Goal: Transaction & Acquisition: Purchase product/service

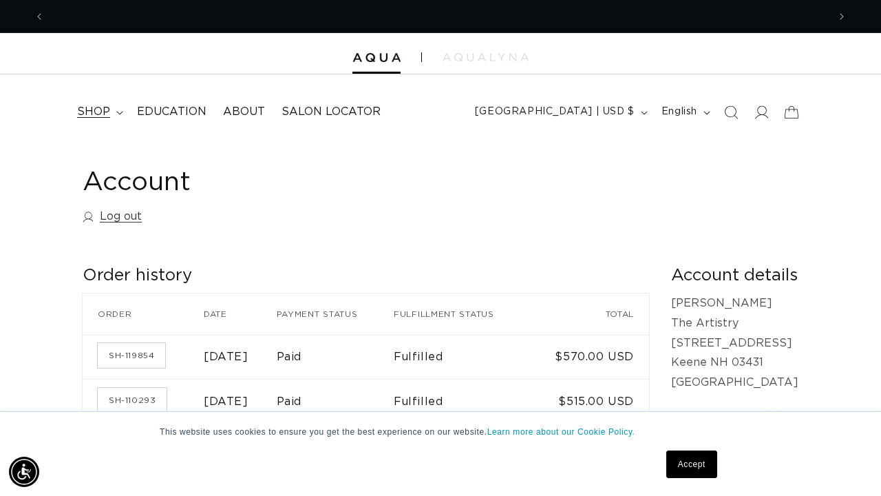
scroll to position [0, 783]
click at [116, 116] on summary "shop" at bounding box center [99, 111] width 60 height 31
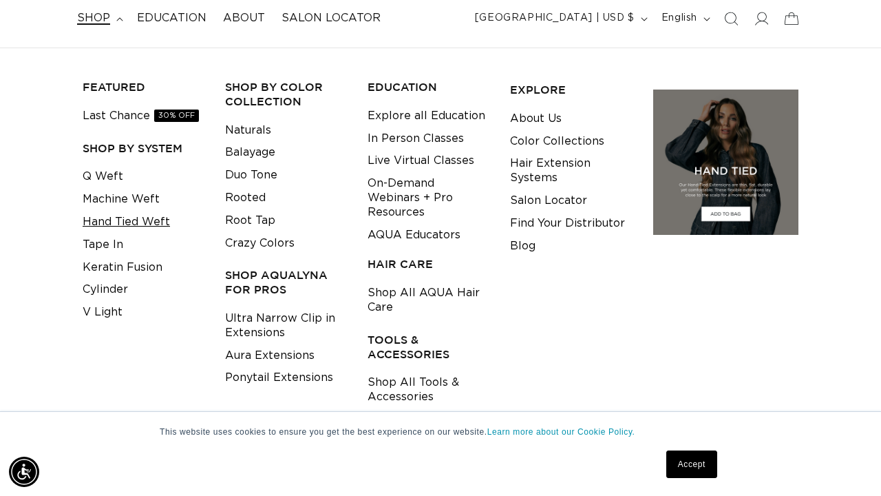
scroll to position [0, 0]
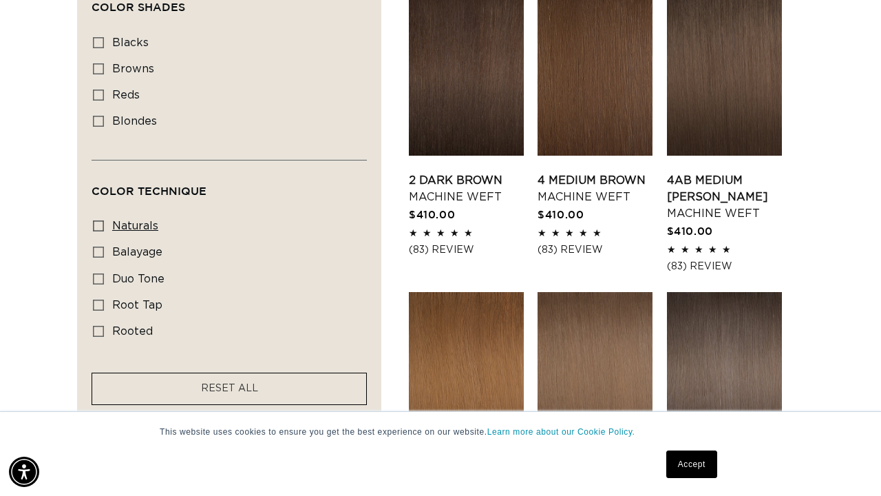
scroll to position [825, 0]
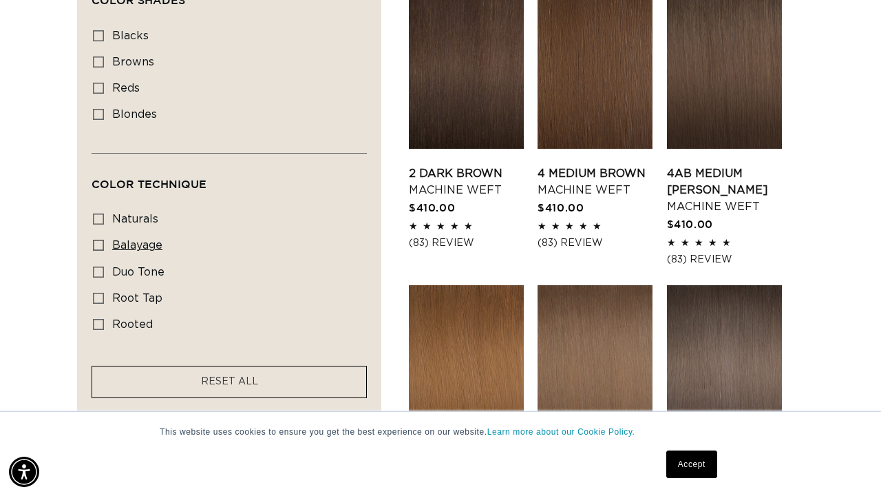
click at [98, 242] on icon at bounding box center [98, 245] width 11 height 11
click at [98, 242] on input "balayage balayage (3 products)" at bounding box center [98, 245] width 11 height 11
checkbox input "true"
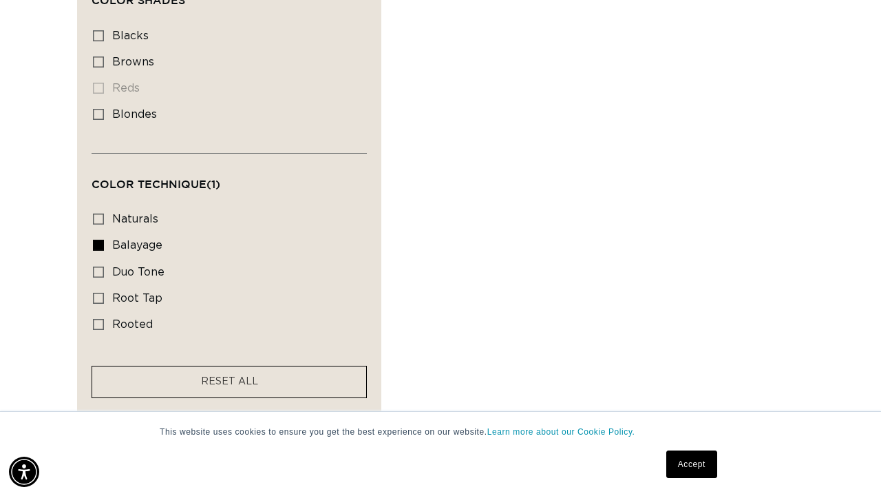
scroll to position [0, 783]
click at [103, 320] on icon at bounding box center [98, 324] width 11 height 11
click at [103, 320] on input "rooted rooted (4 products)" at bounding box center [98, 324] width 11 height 11
checkbox input "true"
click at [101, 294] on icon at bounding box center [98, 298] width 11 height 11
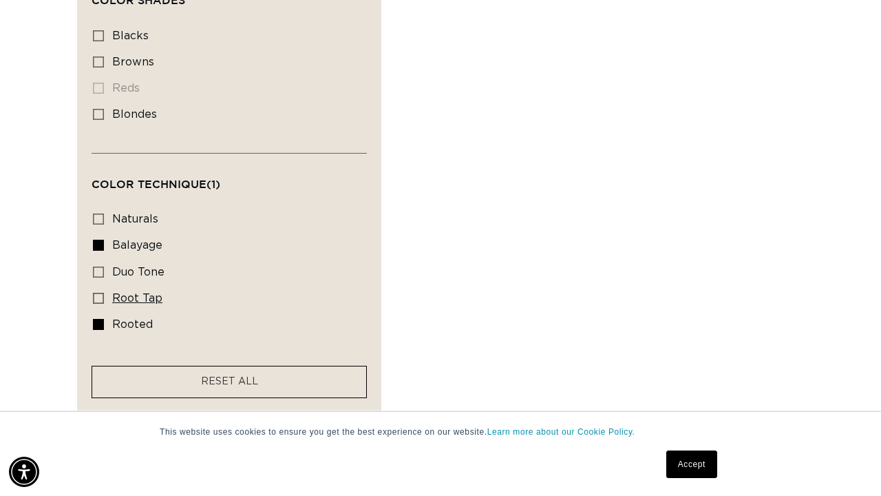
click at [101, 294] on input "root tap root tap (6 products)" at bounding box center [98, 298] width 11 height 11
checkbox input "true"
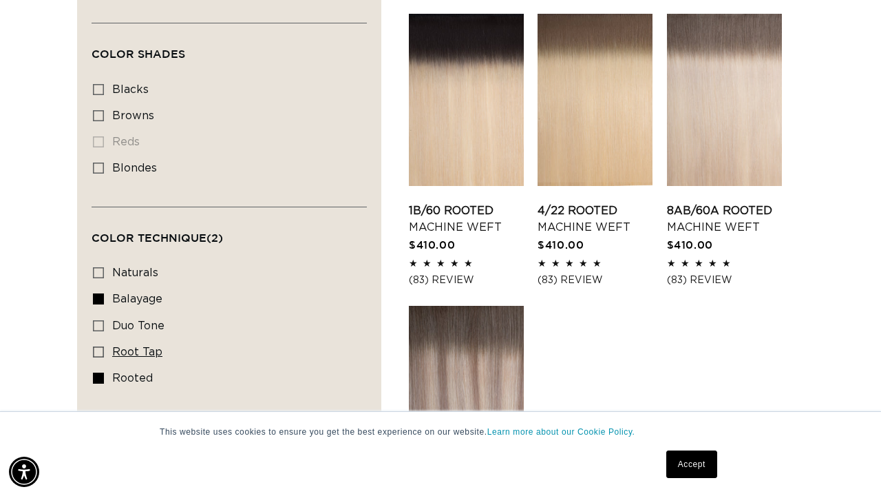
click at [105, 342] on label "root tap root tap (6 products)" at bounding box center [225, 352] width 264 height 26
click at [104, 346] on input "root tap root tap (6 products)" at bounding box center [98, 351] width 11 height 11
checkbox input "true"
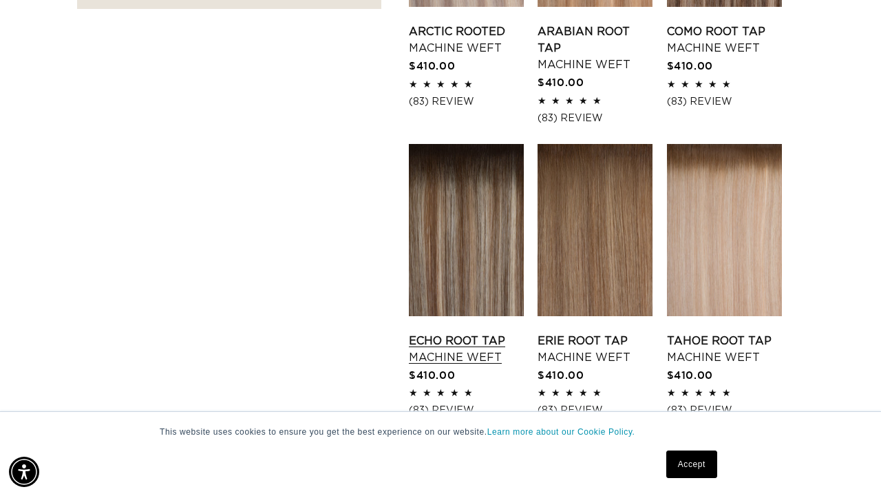
click at [445, 332] on link "Echo Root Tap Machine Weft" at bounding box center [466, 348] width 115 height 33
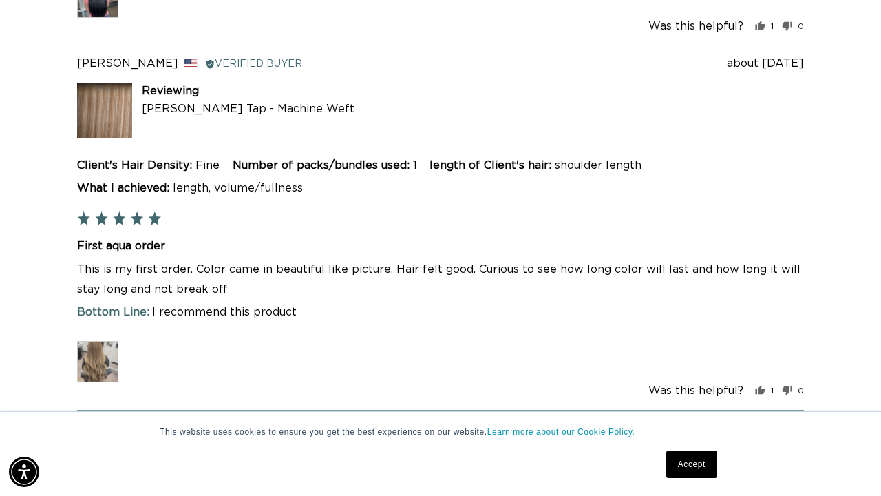
click at [105, 341] on img at bounding box center [97, 361] width 41 height 41
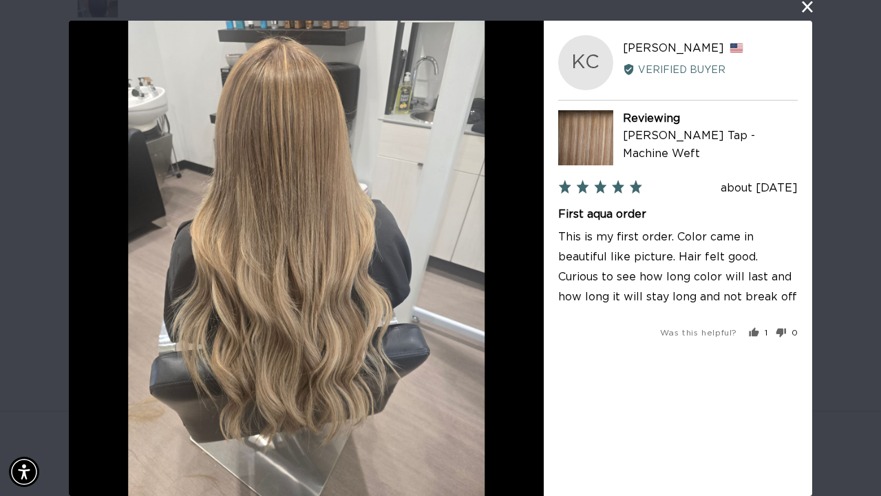
scroll to position [0, 1567]
click at [804, 12] on button "close this modal window" at bounding box center [807, 7] width 17 height 17
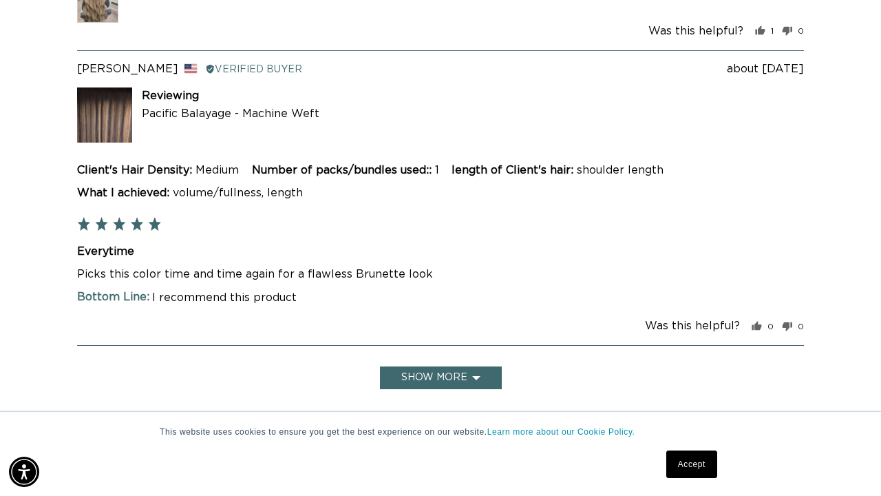
scroll to position [4138, 0]
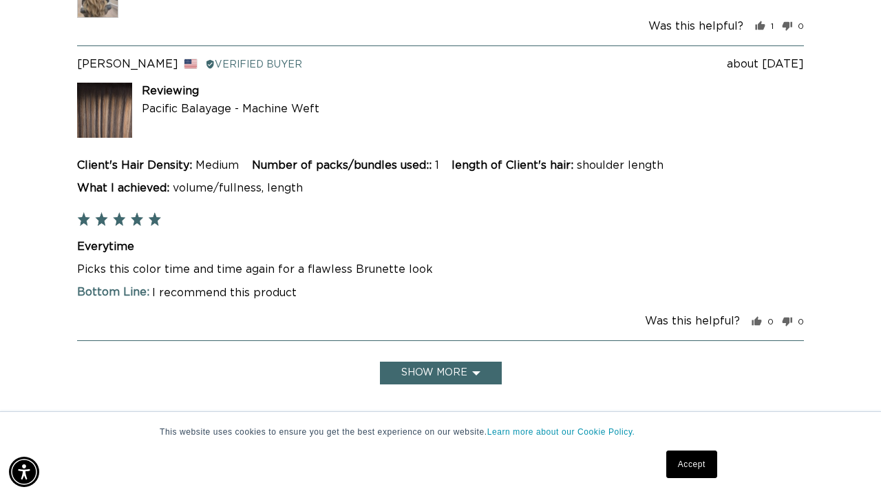
click at [478, 361] on button "Show more" at bounding box center [441, 372] width 122 height 23
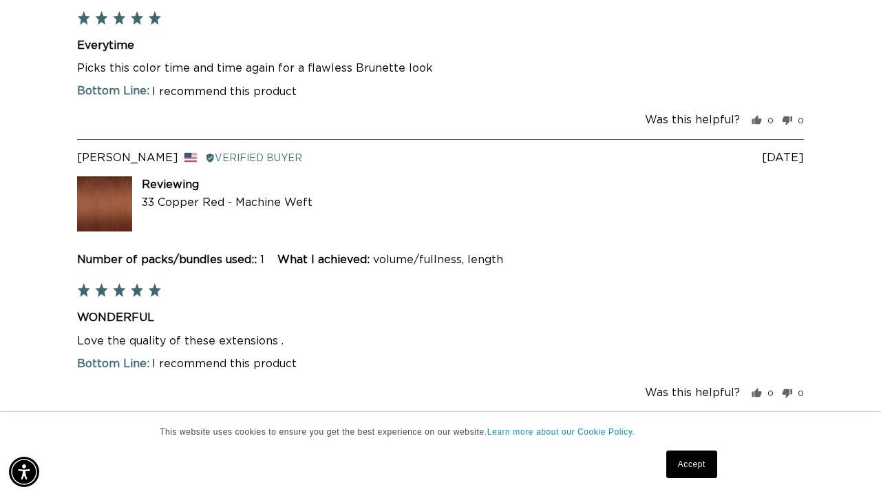
scroll to position [0, 0]
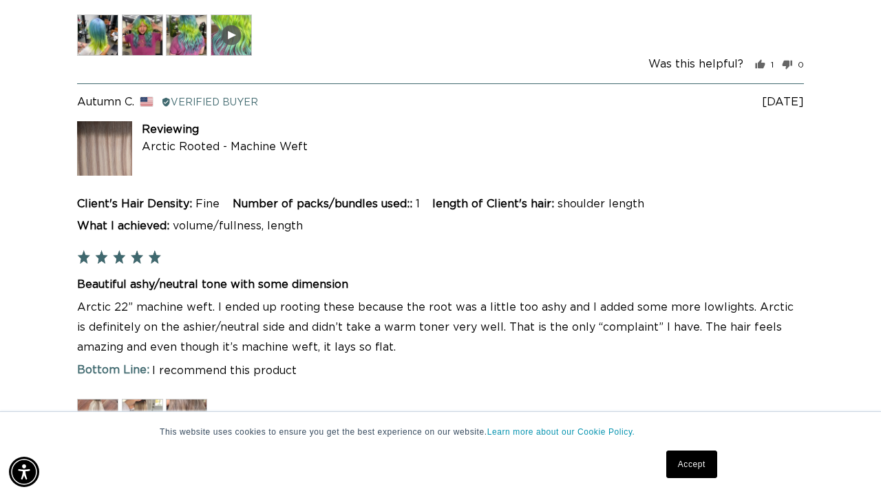
click at [183, 399] on img at bounding box center [186, 419] width 41 height 41
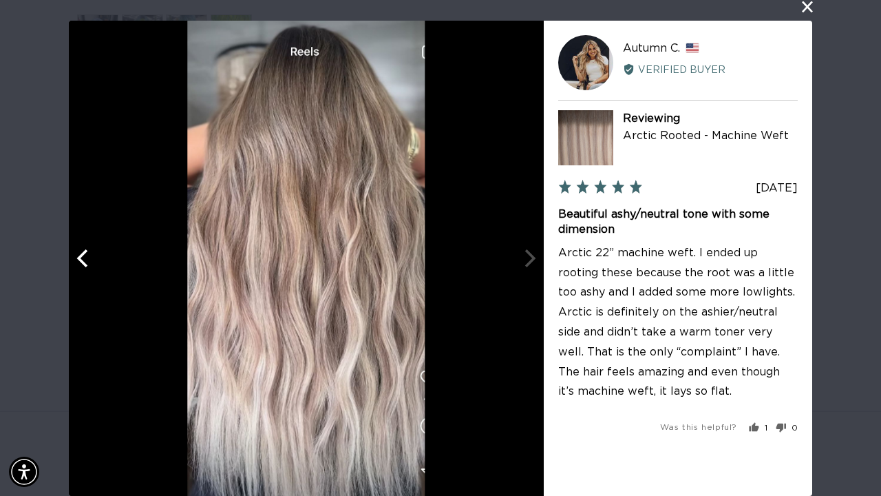
click at [812, 11] on button "close this modal window" at bounding box center [807, 7] width 17 height 17
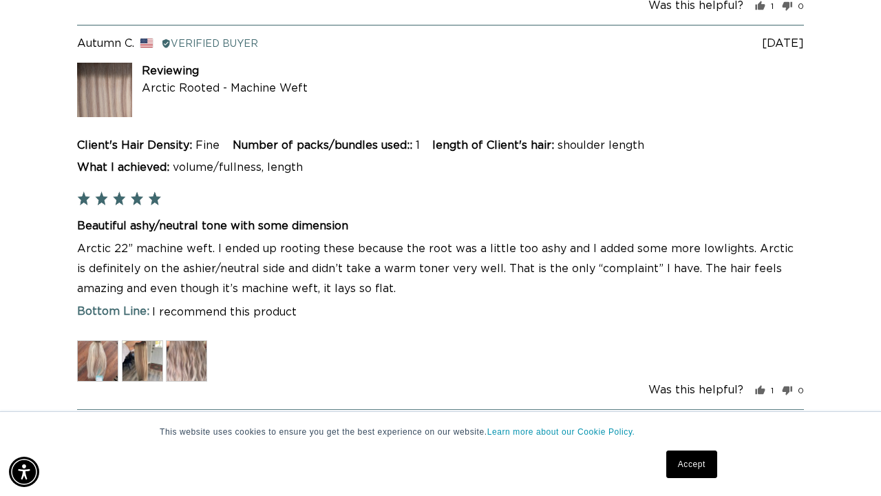
click at [437, 430] on button "Show more" at bounding box center [441, 441] width 122 height 23
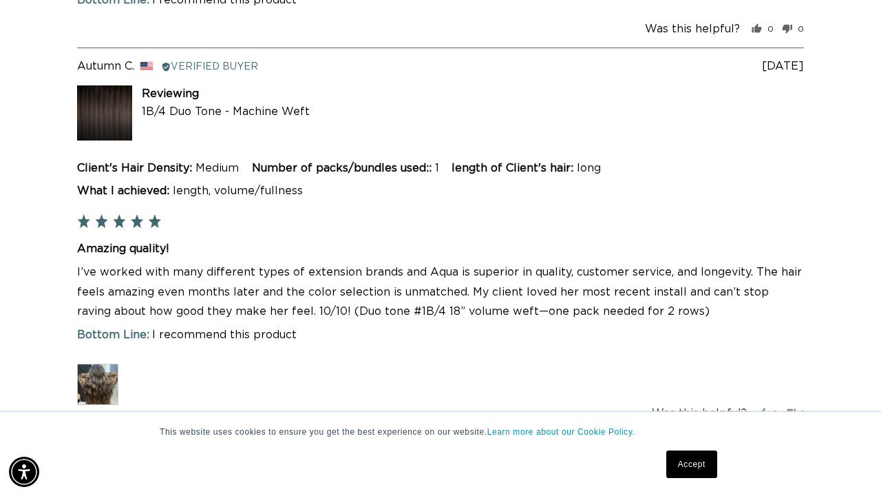
click at [101, 363] on img at bounding box center [97, 383] width 41 height 41
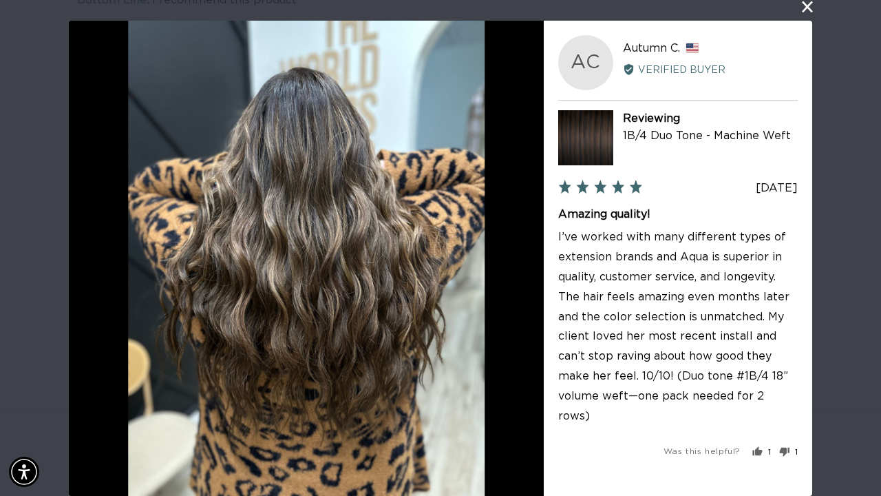
click at [803, 11] on button "close this modal window" at bounding box center [807, 7] width 17 height 17
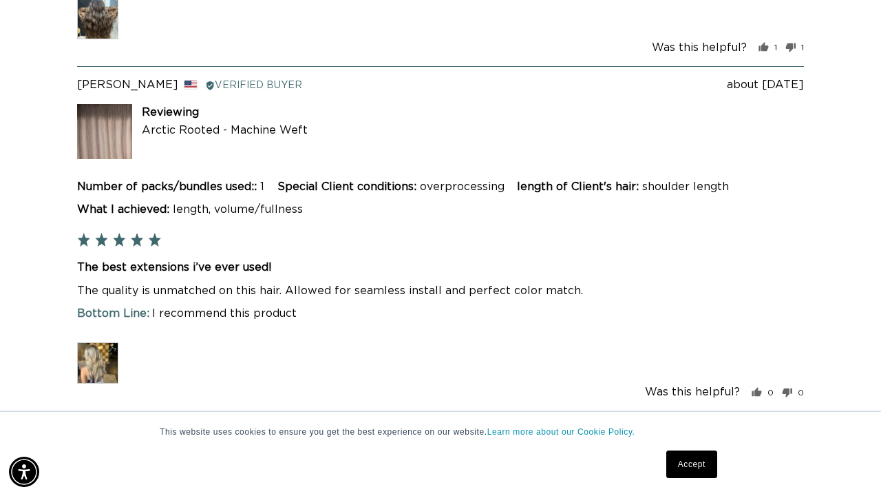
click at [107, 342] on img at bounding box center [97, 362] width 41 height 41
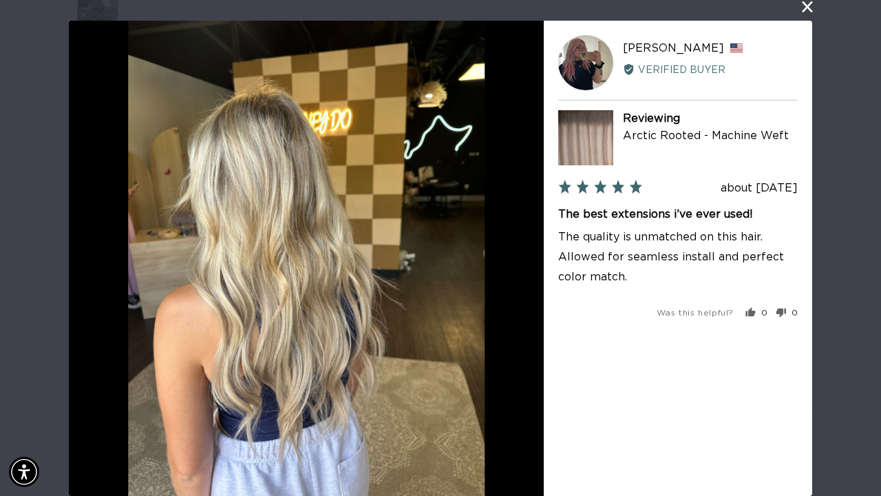
click at [812, 8] on button "close this modal window" at bounding box center [807, 7] width 17 height 17
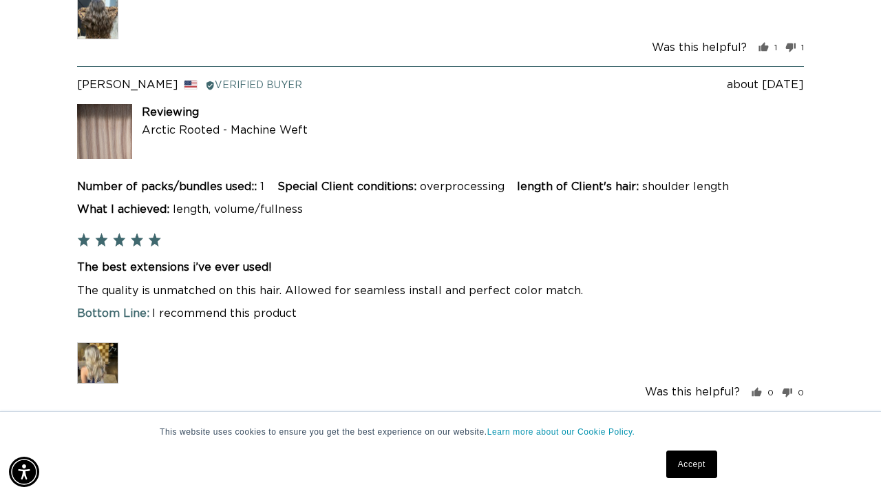
click at [478, 432] on button "Show more" at bounding box center [441, 443] width 122 height 23
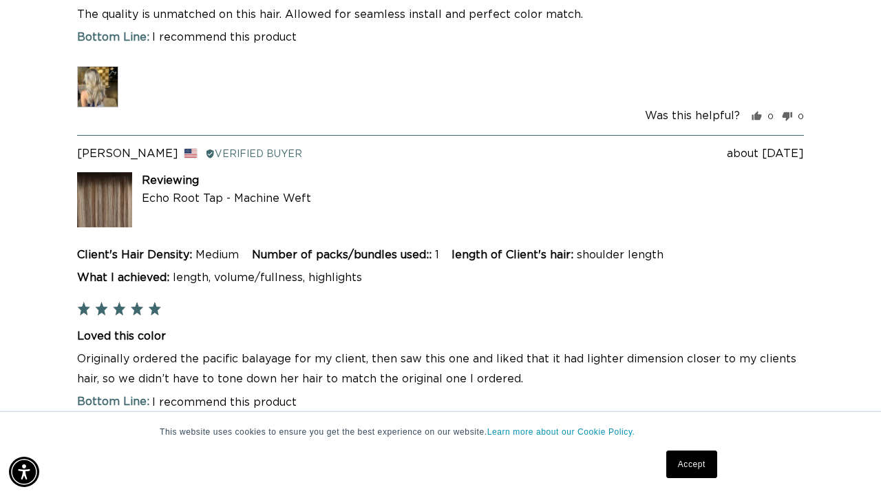
click at [95, 430] on img at bounding box center [97, 450] width 41 height 41
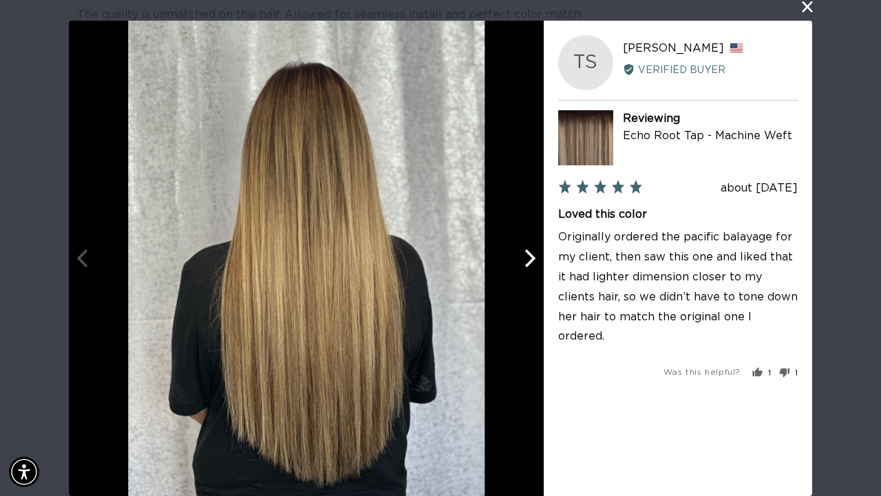
click at [530, 264] on icon "Next" at bounding box center [529, 258] width 18 height 18
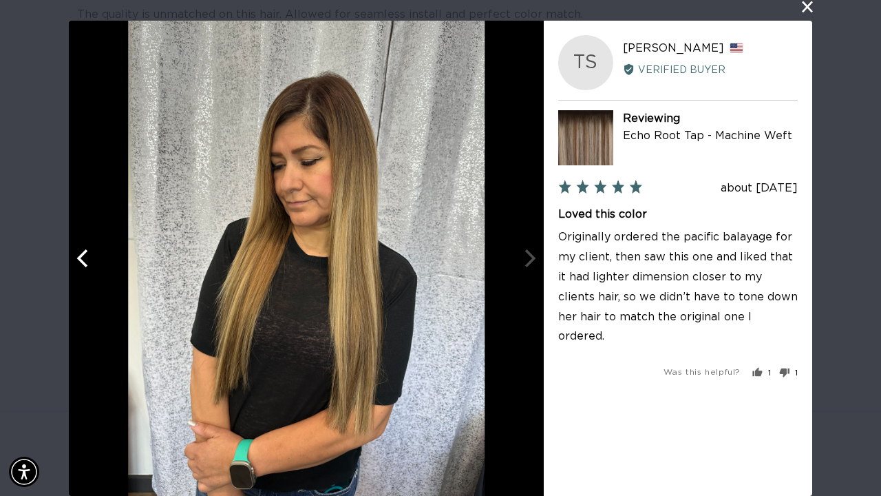
click at [811, 7] on button "close this modal window" at bounding box center [807, 7] width 17 height 17
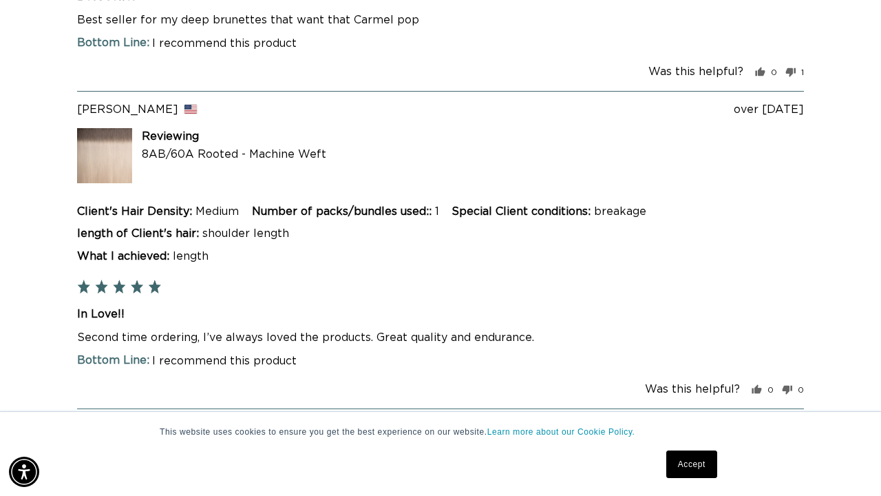
click at [411, 430] on button "Show more" at bounding box center [441, 441] width 122 height 23
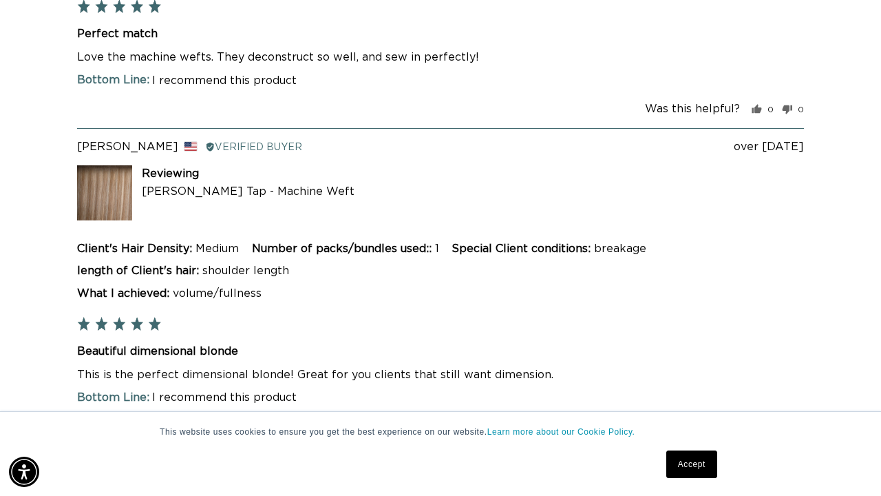
click at [100, 426] on img at bounding box center [97, 446] width 41 height 41
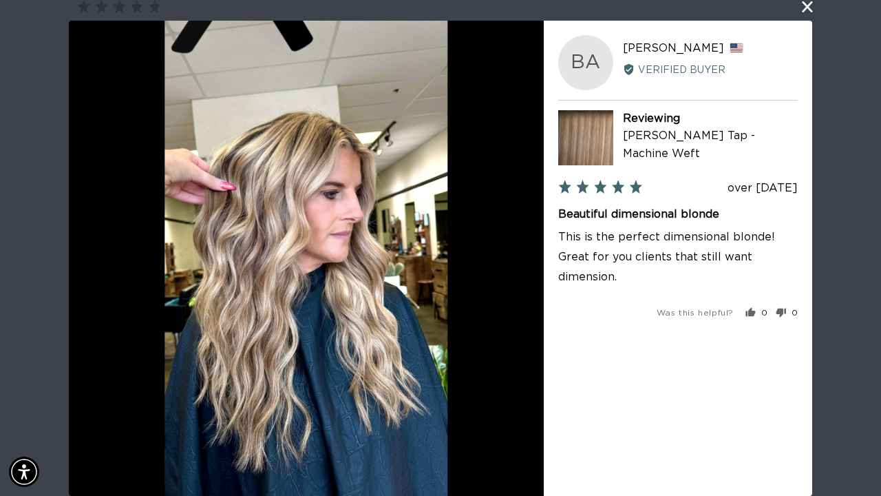
click at [810, 6] on button "close this modal window" at bounding box center [807, 7] width 17 height 17
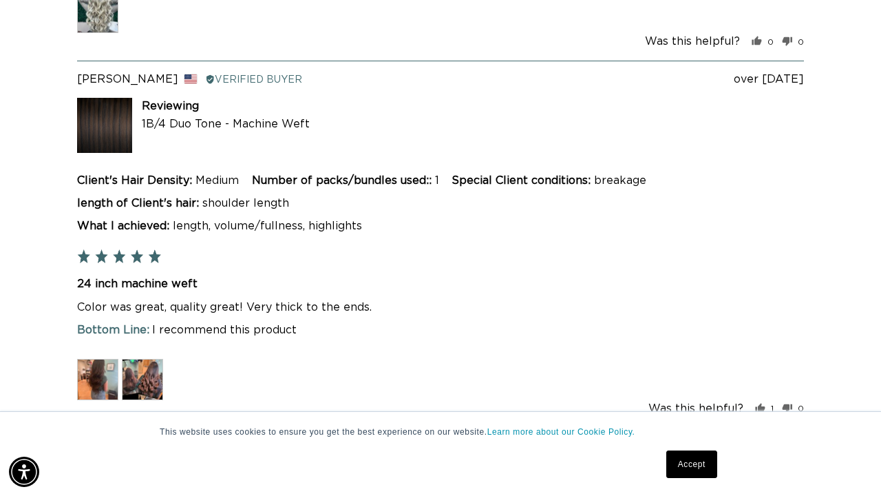
click at [93, 359] on img at bounding box center [97, 379] width 41 height 41
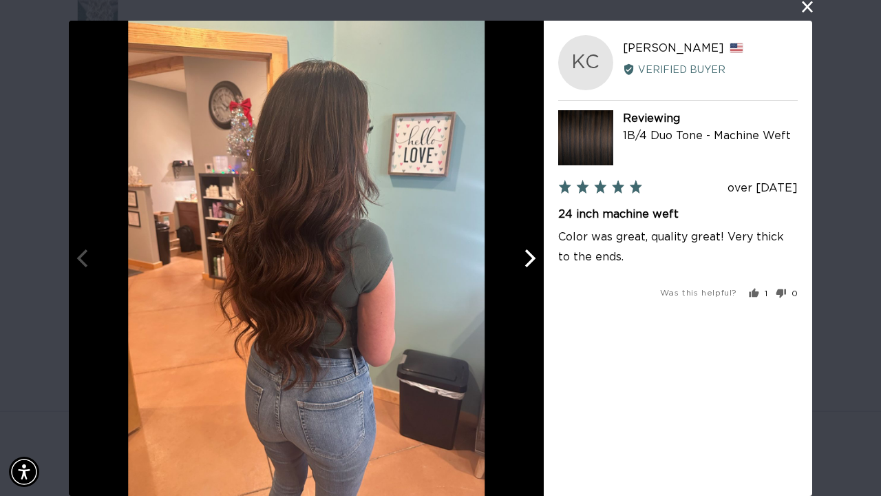
click at [531, 266] on icon "Next" at bounding box center [529, 258] width 18 height 18
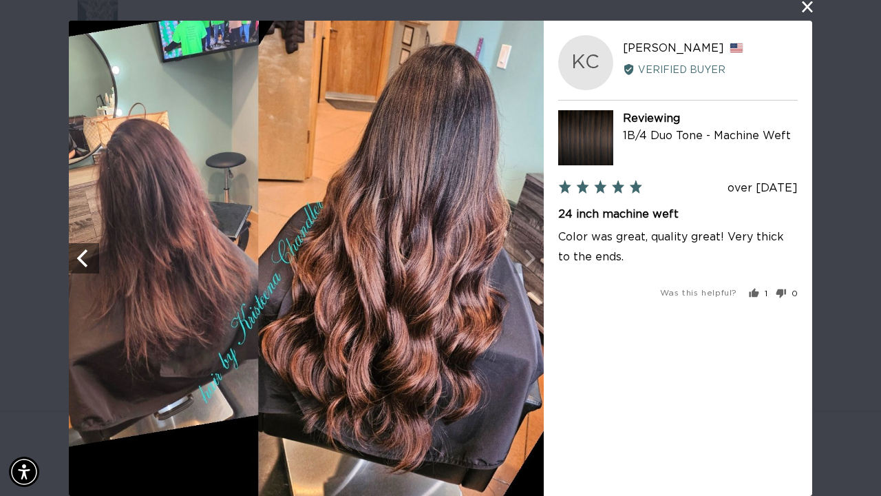
click at [809, 11] on button "close this modal window" at bounding box center [807, 7] width 17 height 17
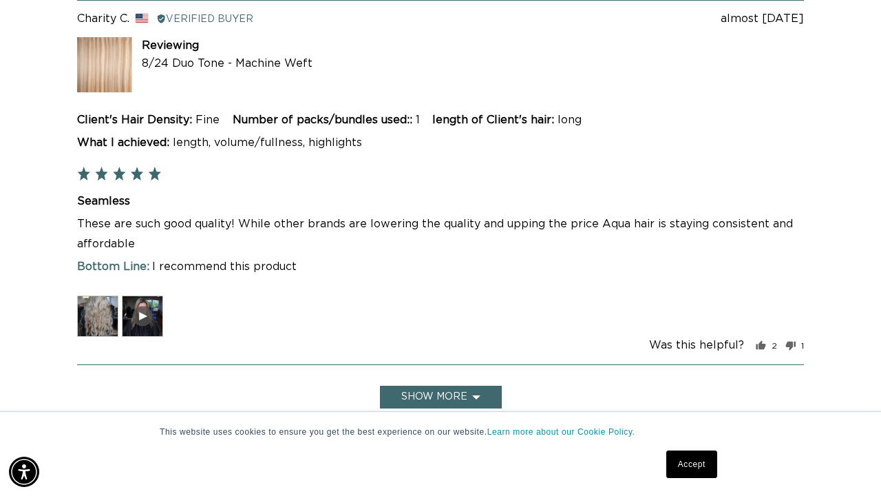
click at [474, 385] on button "Show more" at bounding box center [441, 396] width 122 height 23
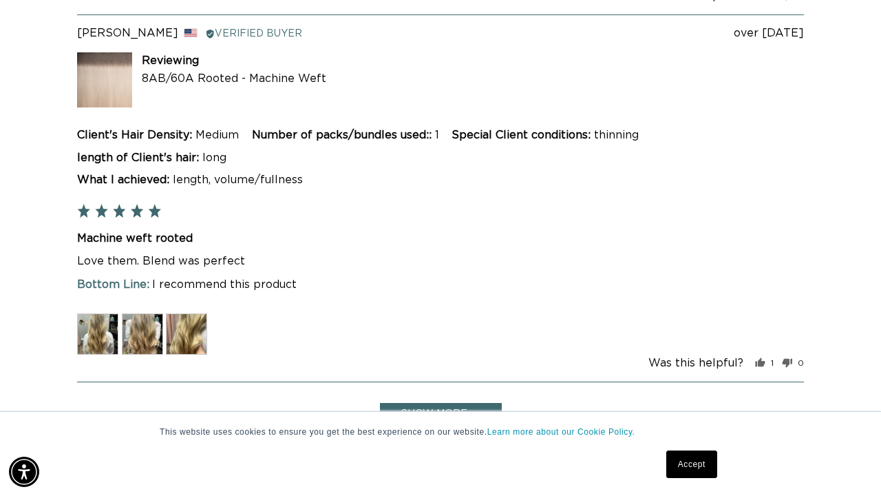
click at [467, 403] on button "Show more" at bounding box center [441, 414] width 122 height 23
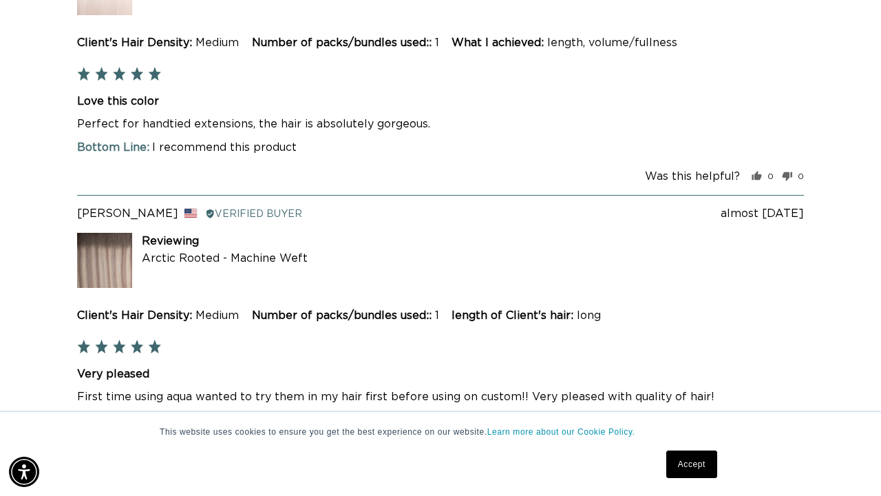
click at [118, 448] on img at bounding box center [97, 468] width 41 height 41
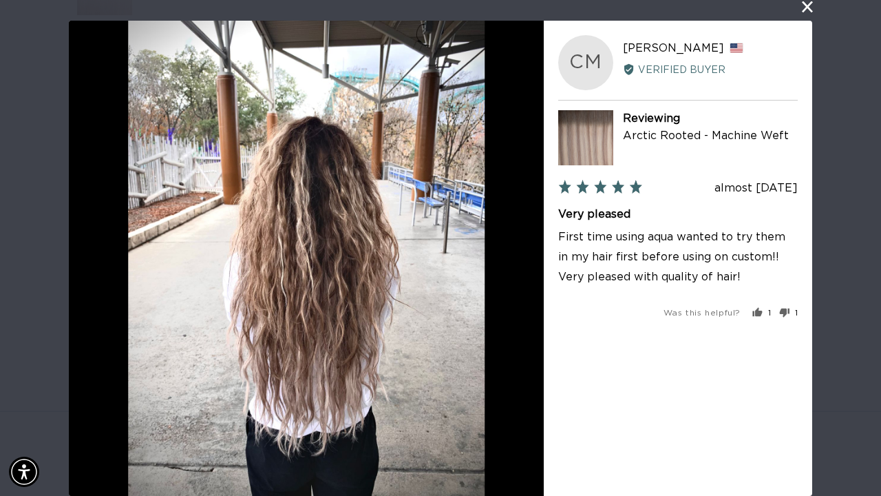
click at [806, 12] on button "close this modal window" at bounding box center [807, 7] width 17 height 17
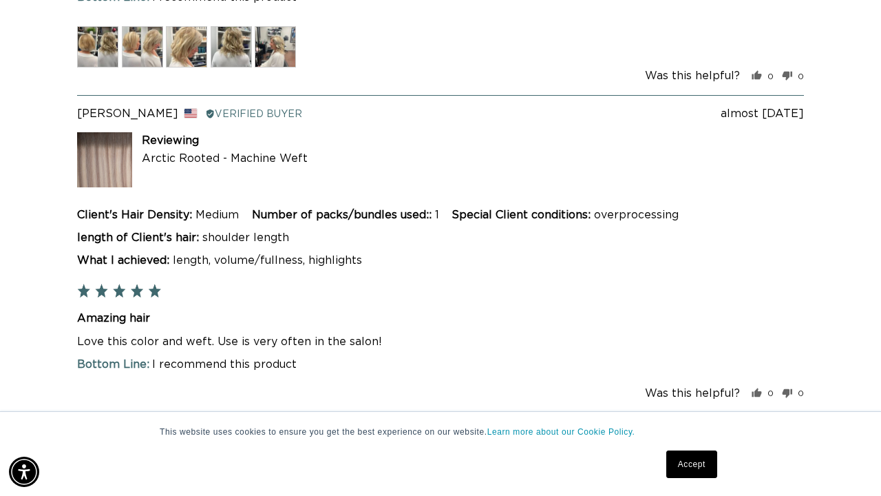
click at [483, 434] on button "Show more" at bounding box center [441, 445] width 122 height 23
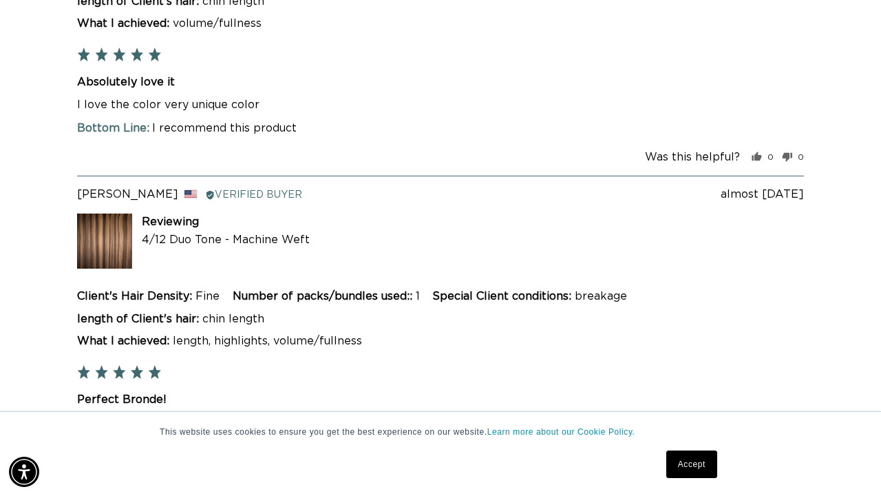
click at [116, 474] on img at bounding box center [97, 494] width 41 height 41
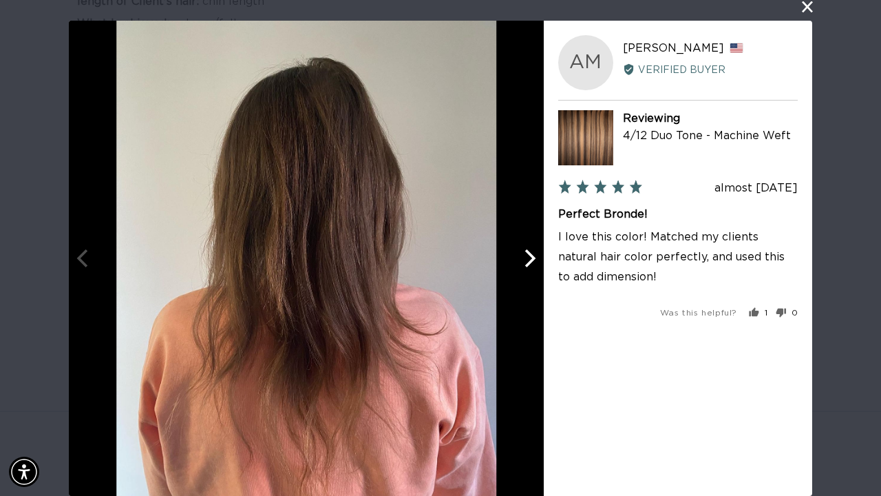
click at [527, 271] on button "Next" at bounding box center [529, 258] width 30 height 30
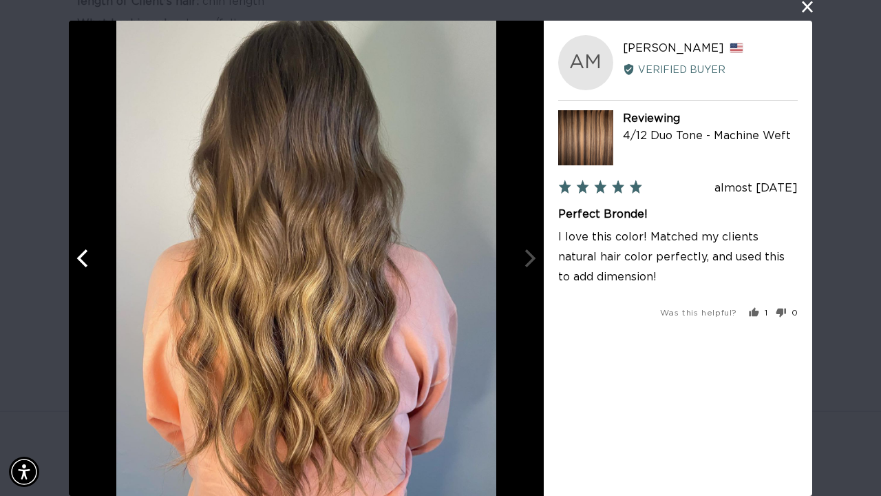
click at [809, 9] on button "close this modal window" at bounding box center [807, 7] width 17 height 17
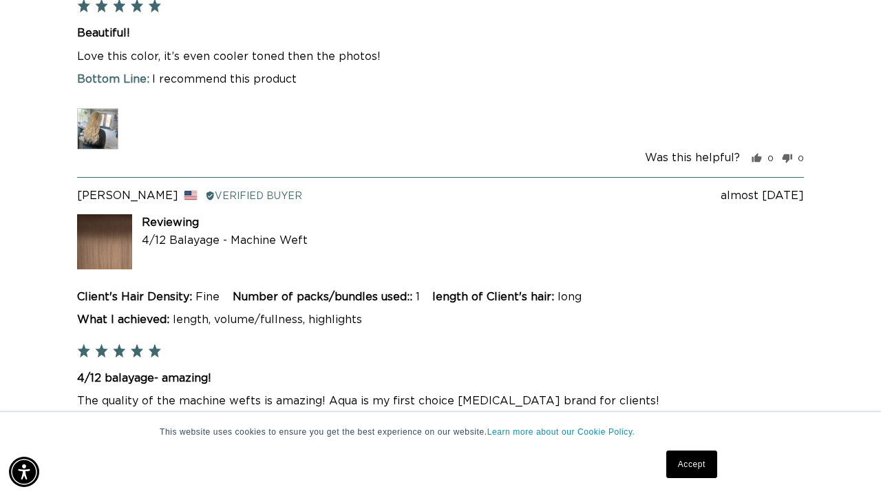
click at [93, 452] on img at bounding box center [97, 472] width 41 height 41
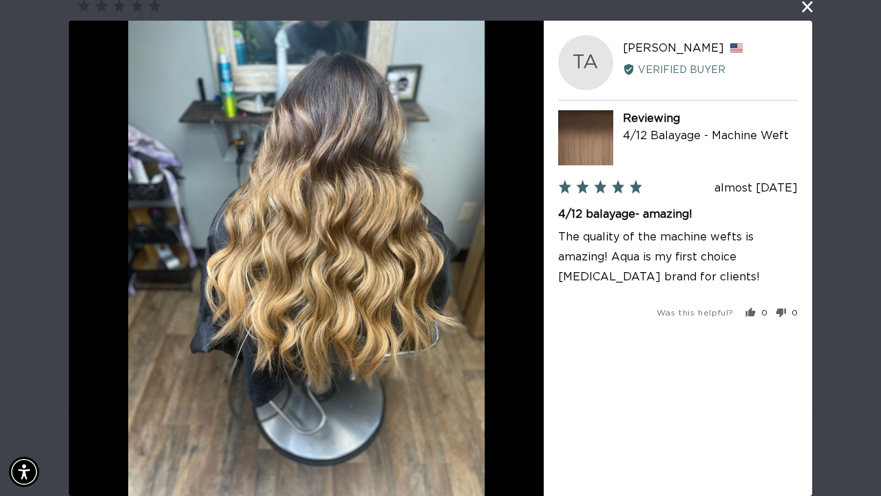
click at [806, 13] on button "close this modal window" at bounding box center [807, 7] width 17 height 17
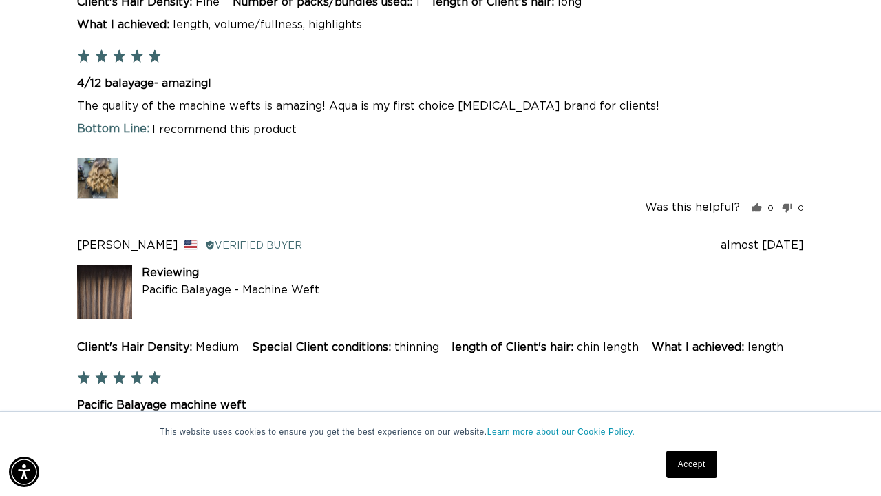
click at [200, 480] on img at bounding box center [186, 500] width 41 height 41
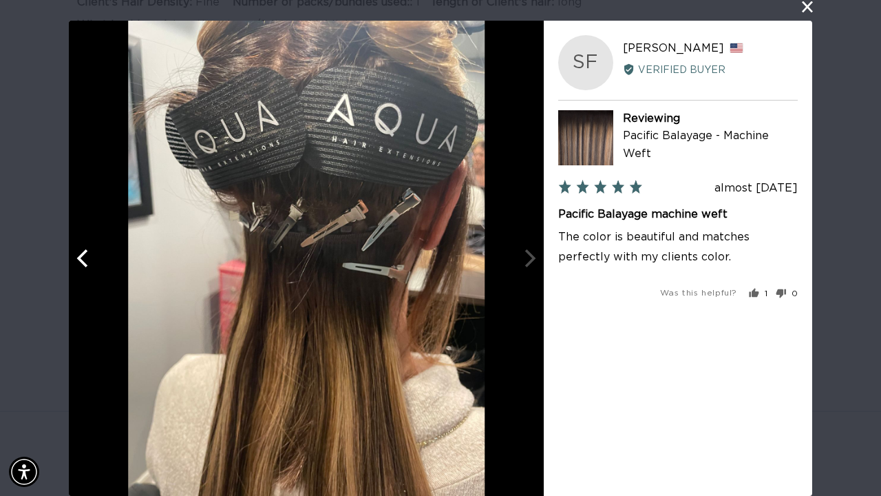
click at [83, 266] on icon "Previous" at bounding box center [84, 258] width 18 height 18
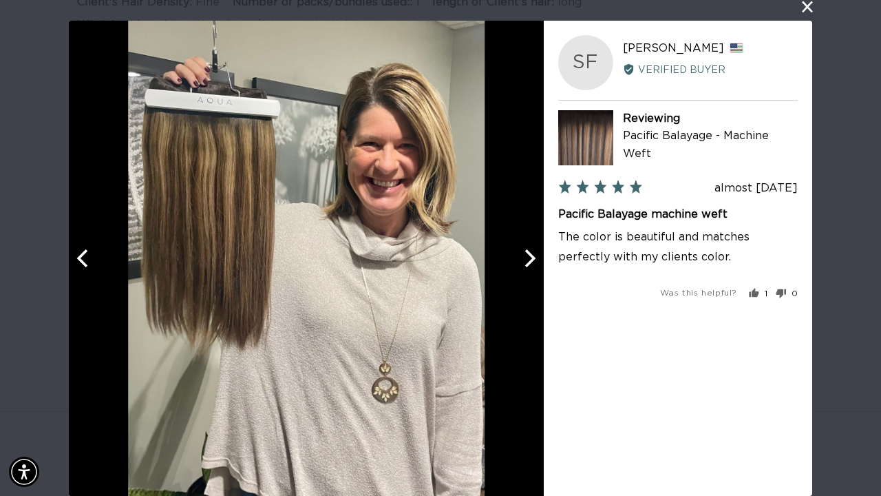
click at [83, 266] on icon "Previous" at bounding box center [84, 258] width 18 height 18
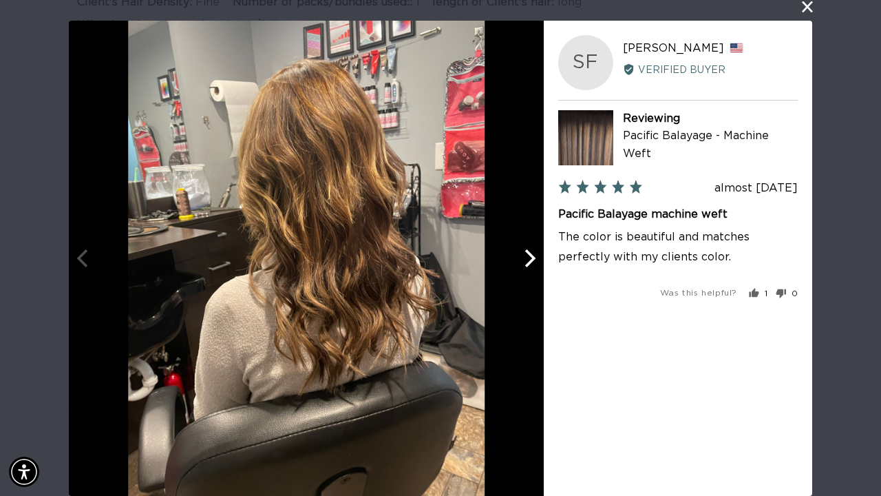
click at [807, 12] on button "close this modal window" at bounding box center [807, 7] width 17 height 17
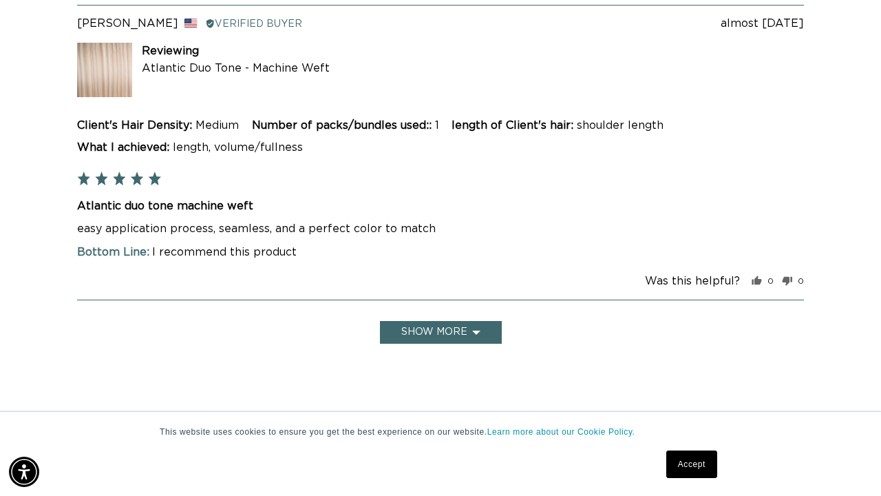
click at [481, 321] on button "Show more" at bounding box center [441, 332] width 122 height 23
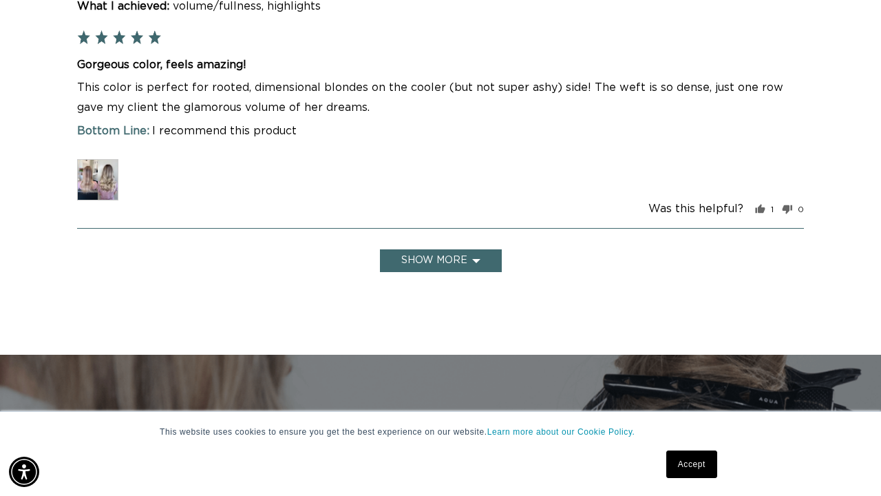
click at [465, 249] on button "Show more" at bounding box center [441, 260] width 122 height 23
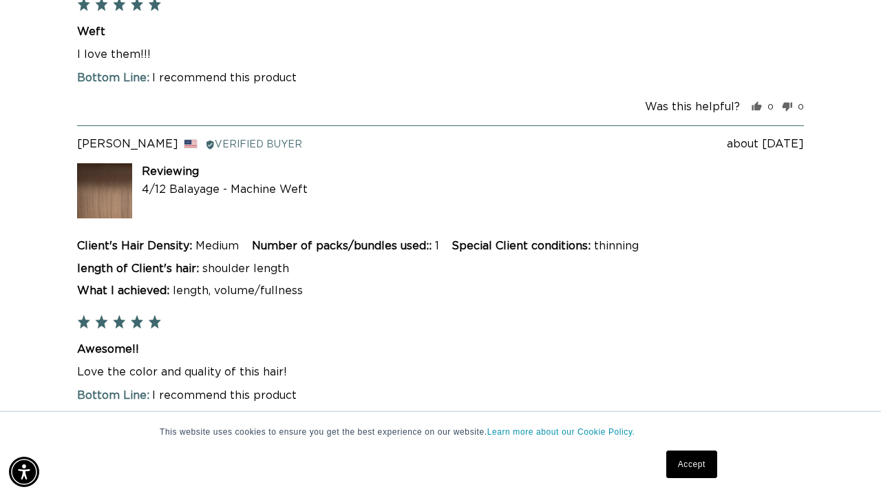
click at [438, 464] on button "Show more" at bounding box center [441, 475] width 122 height 23
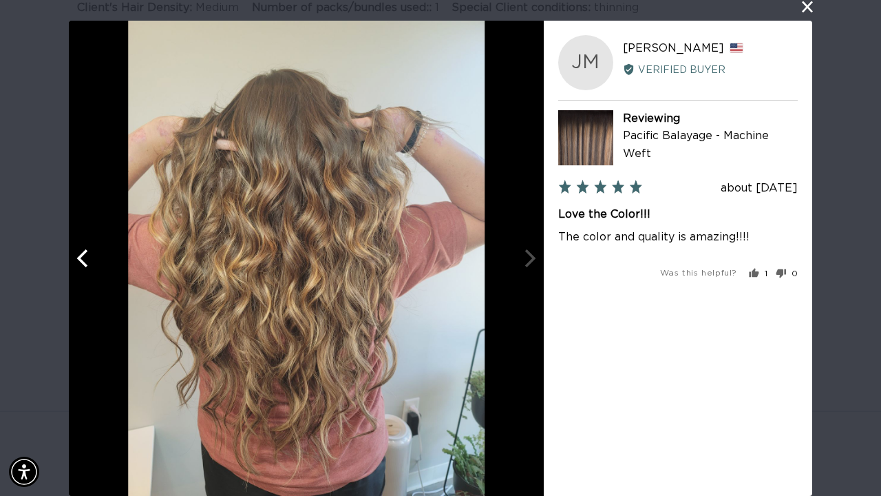
click at [802, 10] on button "close this modal window" at bounding box center [807, 7] width 17 height 17
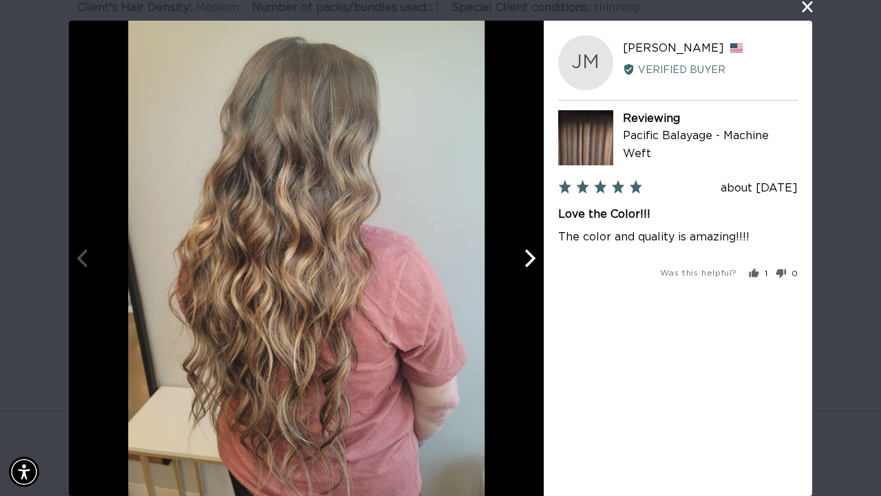
click at [810, 3] on button "close this modal window" at bounding box center [807, 7] width 17 height 17
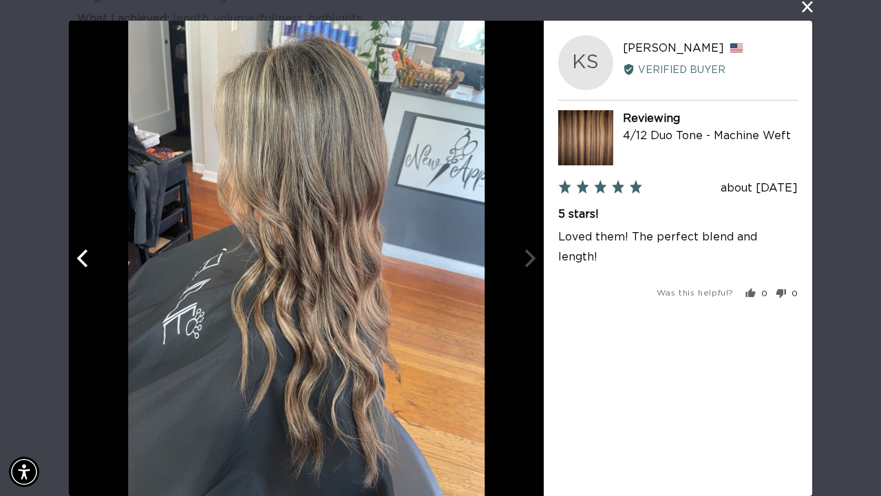
click at [537, 263] on div at bounding box center [306, 258] width 475 height 475
click at [83, 259] on icon "Previous" at bounding box center [84, 258] width 18 height 18
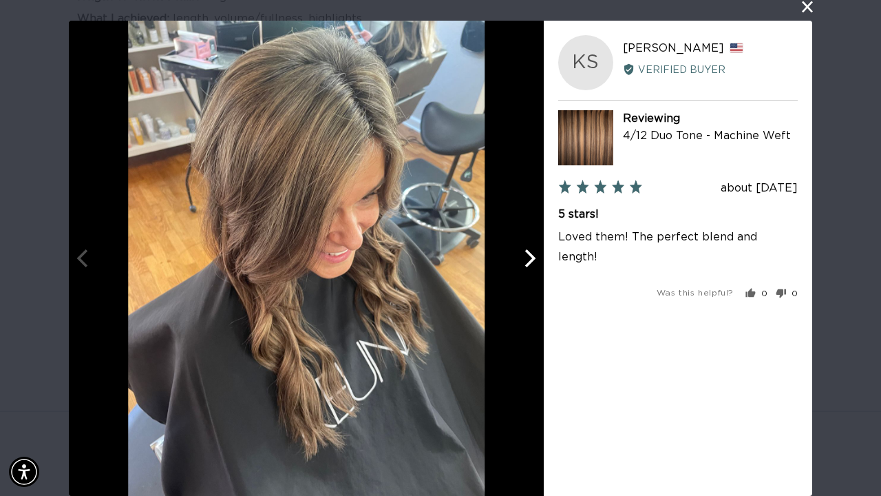
click at [811, 3] on button "close this modal window" at bounding box center [807, 7] width 17 height 17
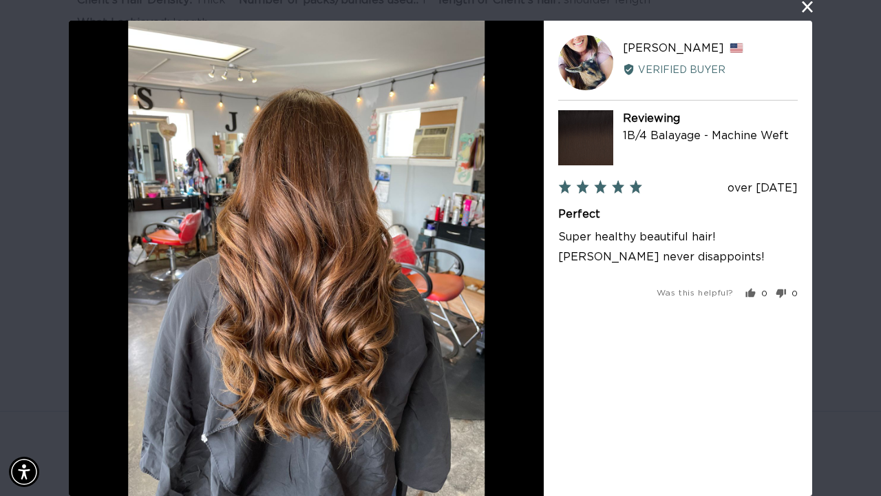
click at [806, 10] on button "close this modal window" at bounding box center [807, 7] width 17 height 17
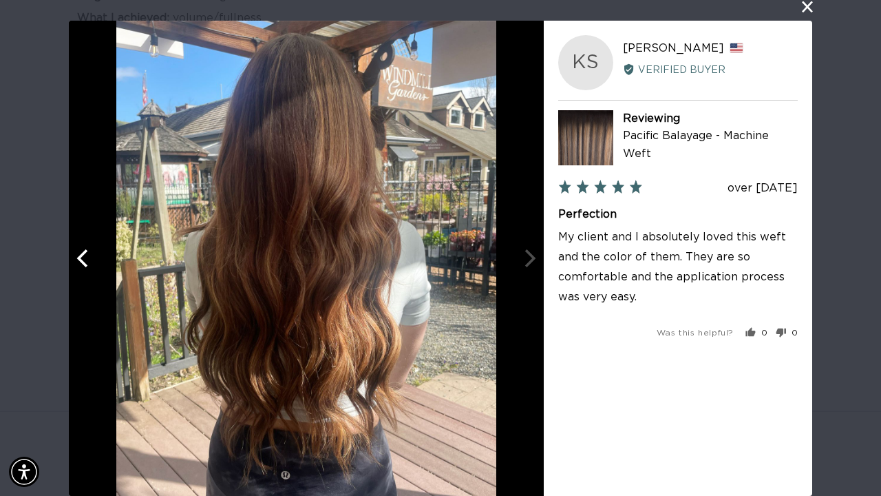
click at [82, 263] on icon "Previous" at bounding box center [81, 258] width 11 height 18
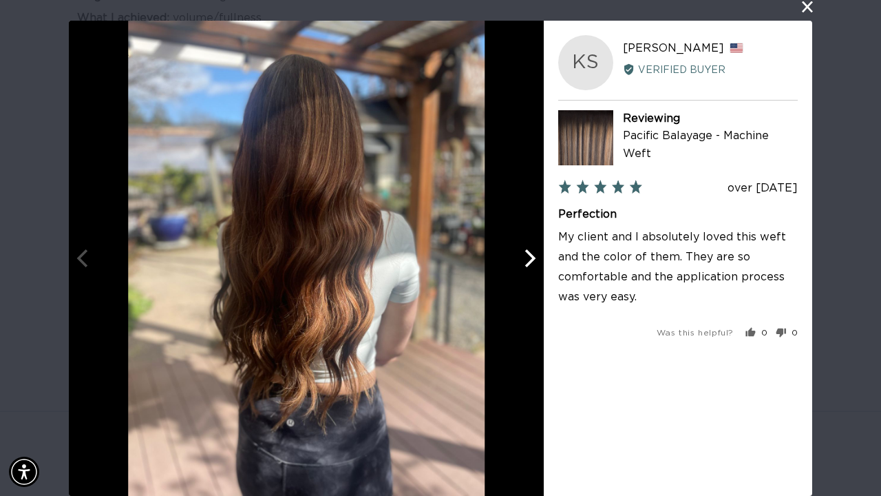
click at [812, 11] on button "close this modal window" at bounding box center [807, 7] width 17 height 17
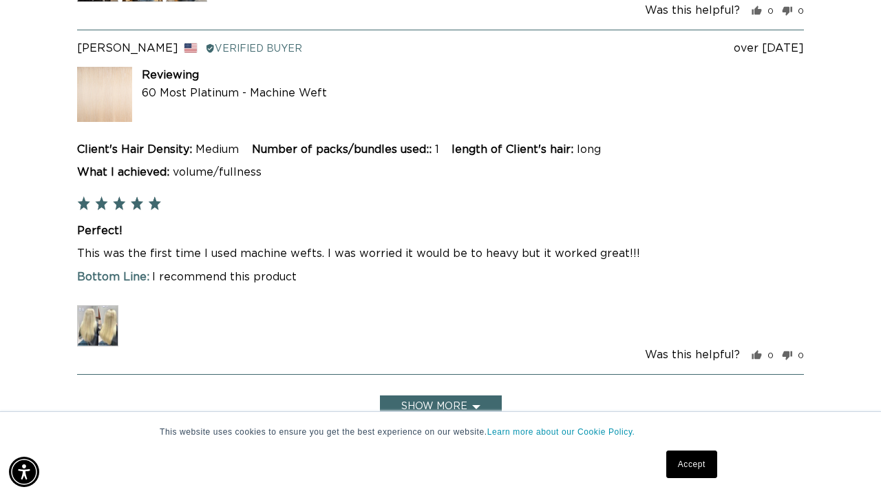
click at [474, 395] on button "Show more" at bounding box center [441, 406] width 122 height 23
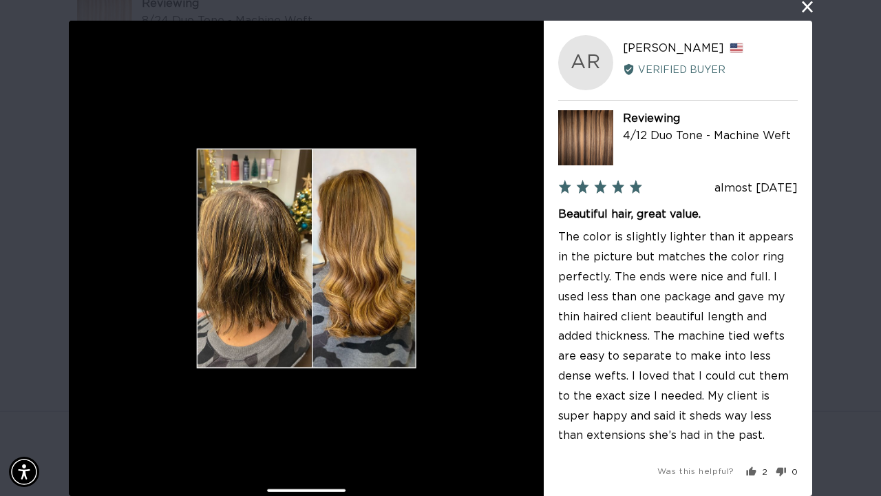
click at [808, 6] on button "close this modal window" at bounding box center [807, 7] width 17 height 17
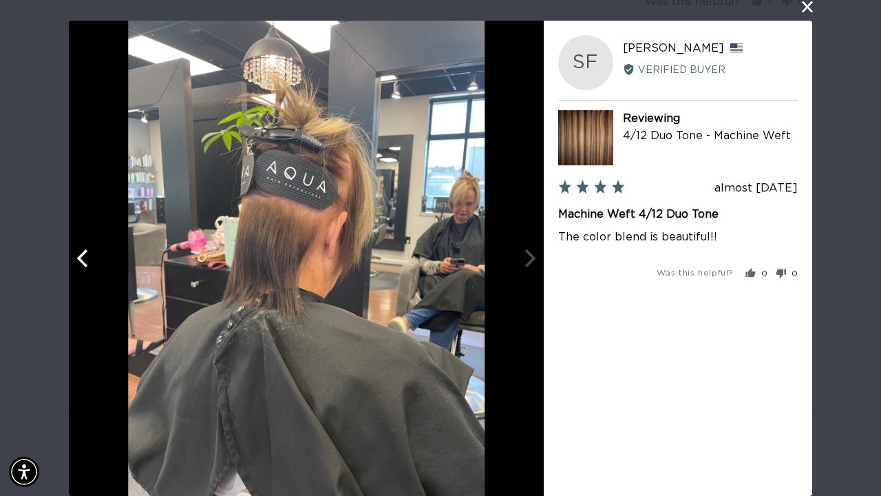
click at [87, 264] on icon "Previous" at bounding box center [84, 258] width 18 height 18
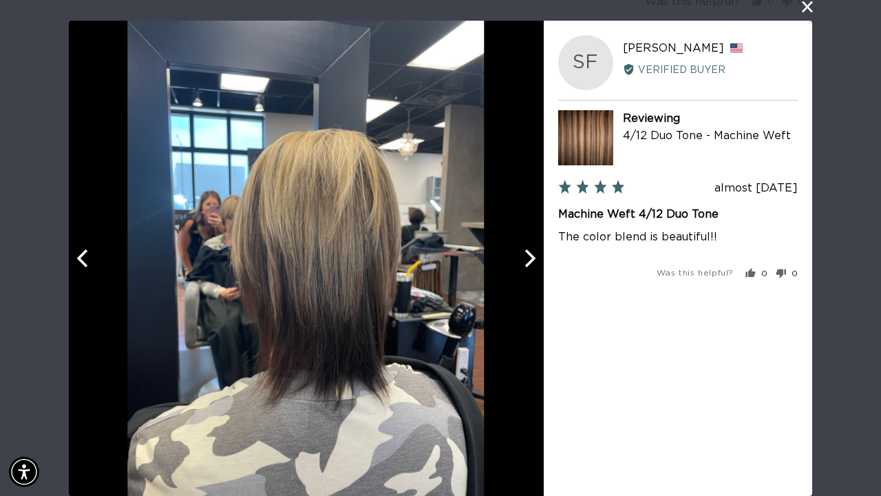
click at [87, 264] on icon "Previous" at bounding box center [84, 258] width 18 height 18
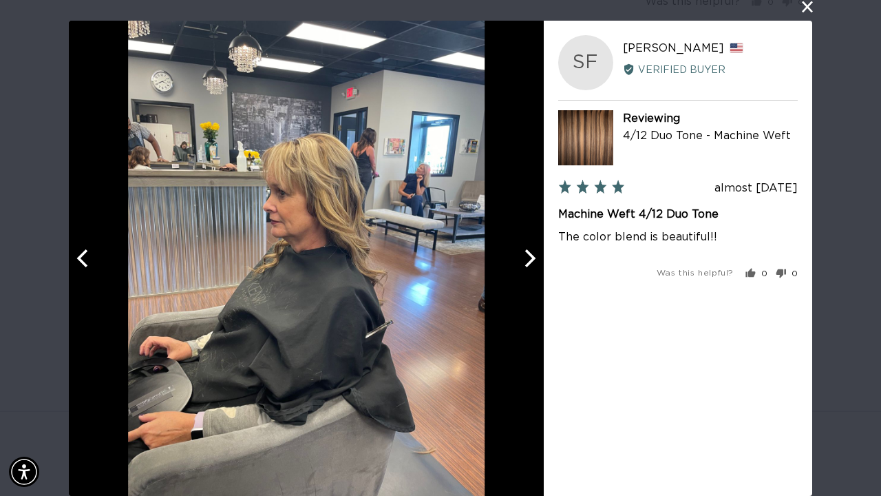
click at [87, 263] on icon "Previous" at bounding box center [84, 258] width 18 height 18
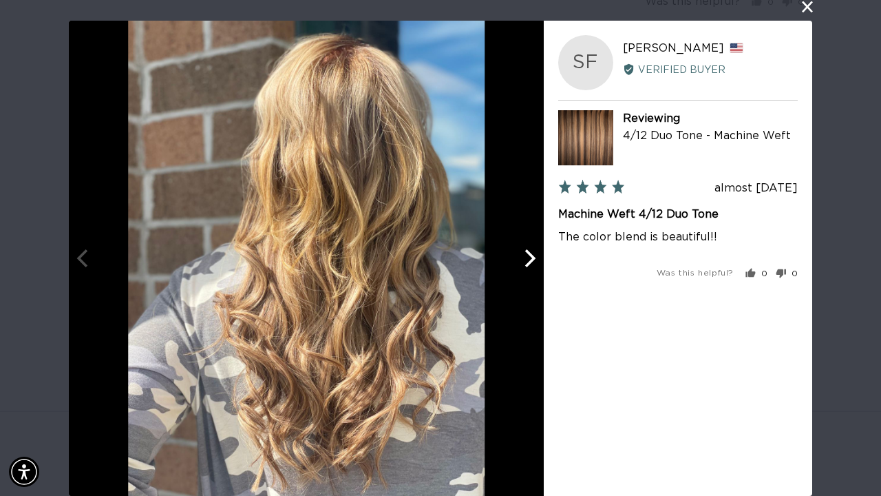
click at [805, 7] on button "close this modal window" at bounding box center [807, 7] width 17 height 17
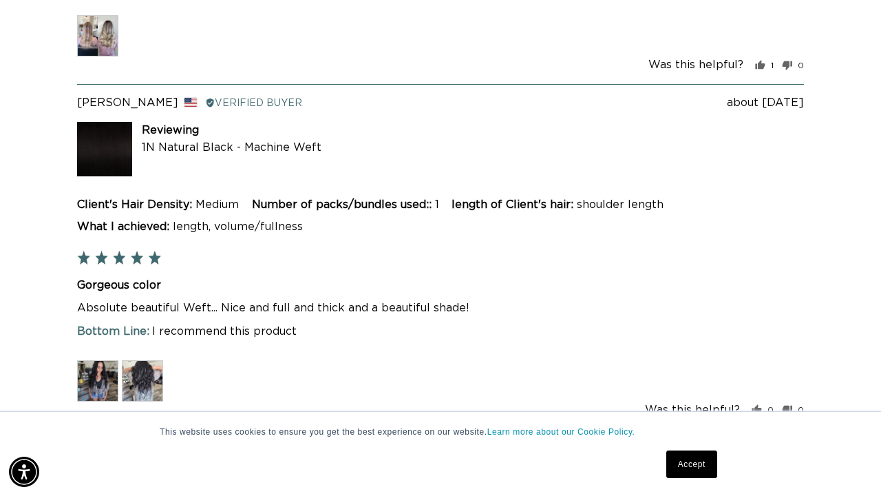
click at [695, 469] on link "Accept" at bounding box center [691, 464] width 51 height 28
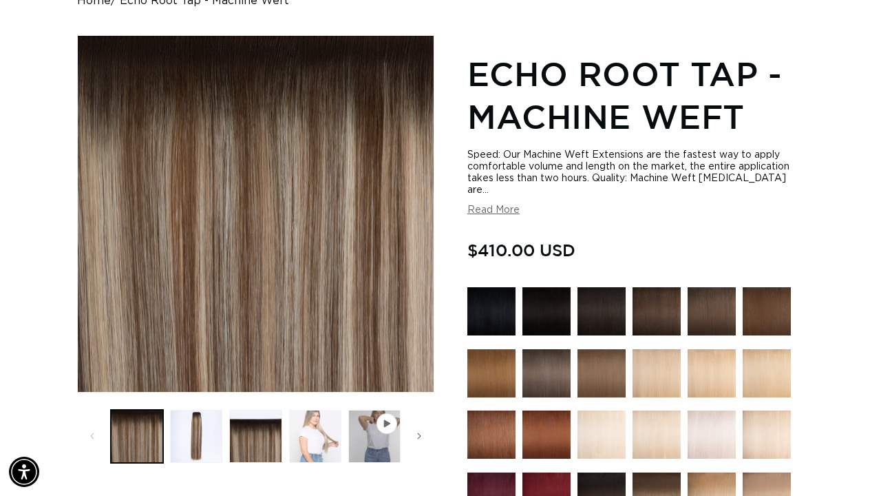
click at [312, 442] on button "Load image 4 in gallery view" at bounding box center [315, 436] width 52 height 52
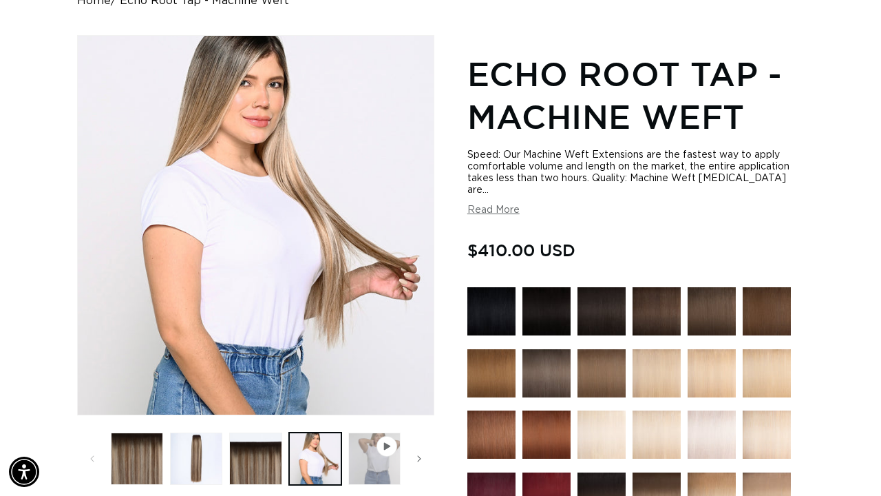
click at [375, 459] on button "Play video 1 in gallery view" at bounding box center [374, 458] width 52 height 52
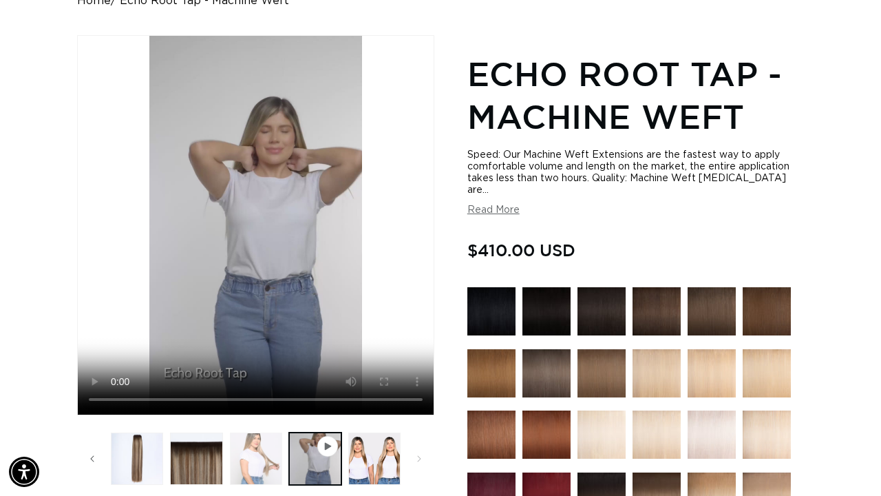
click at [240, 454] on button "Load image 4 in gallery view" at bounding box center [256, 458] width 52 height 52
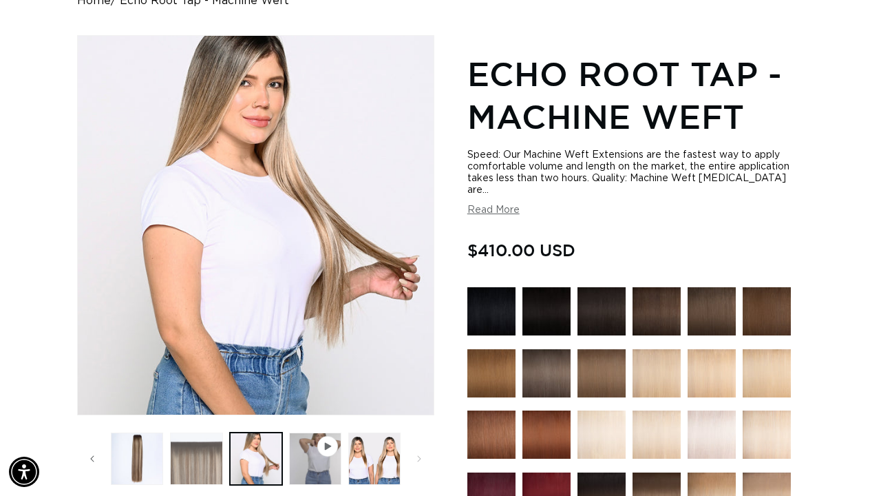
click at [212, 464] on button "Load image 3 in gallery view" at bounding box center [196, 458] width 52 height 52
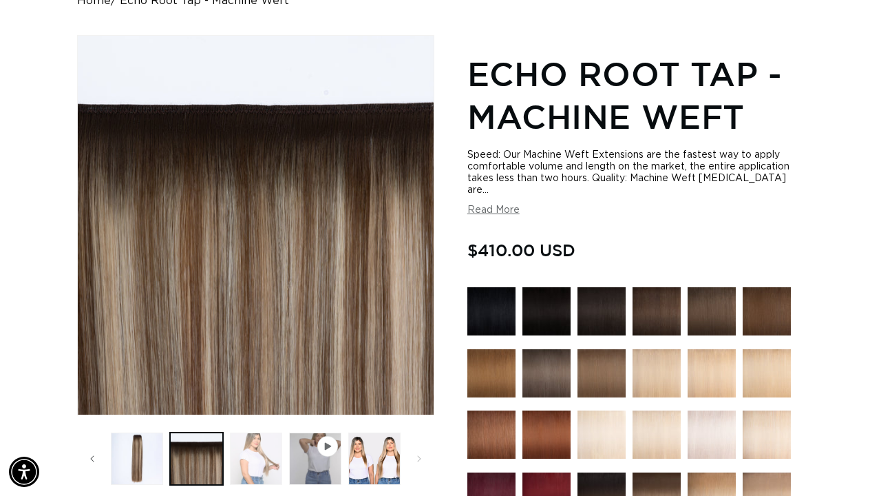
click at [253, 474] on button "Load image 4 in gallery view" at bounding box center [256, 458] width 52 height 52
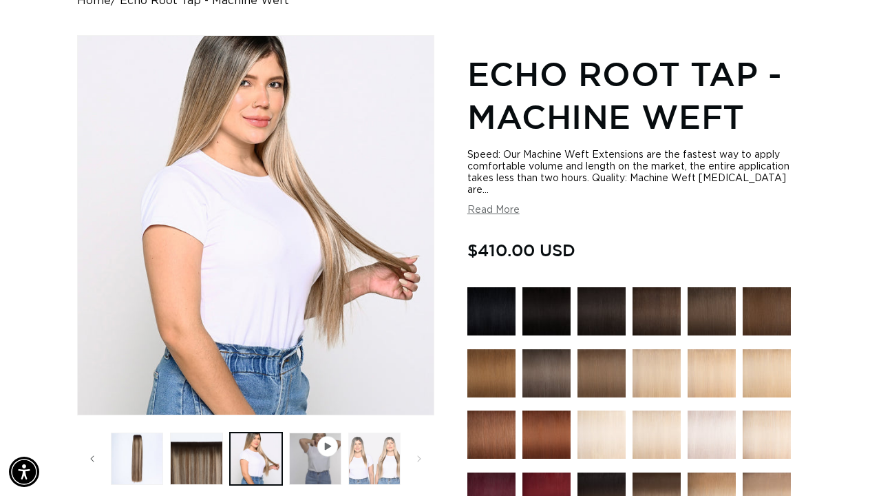
click at [381, 461] on button "Load image 5 in gallery view" at bounding box center [374, 458] width 52 height 52
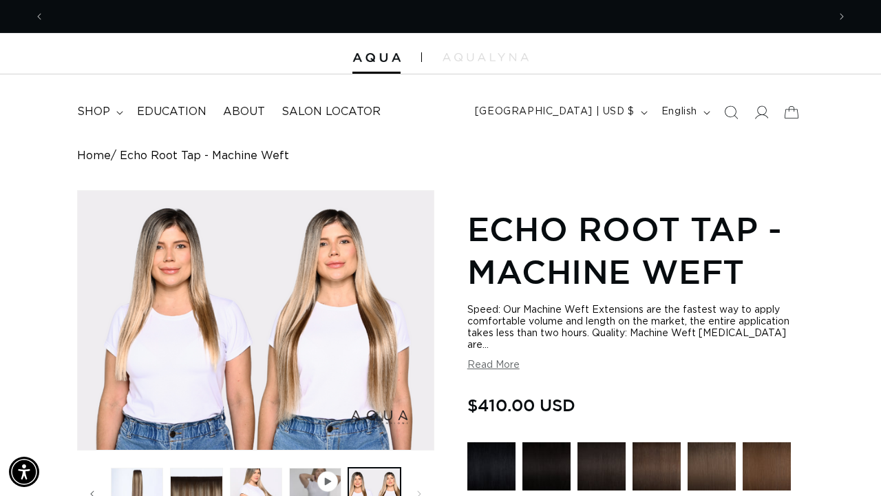
scroll to position [0, 1567]
